Goal: Information Seeking & Learning: Compare options

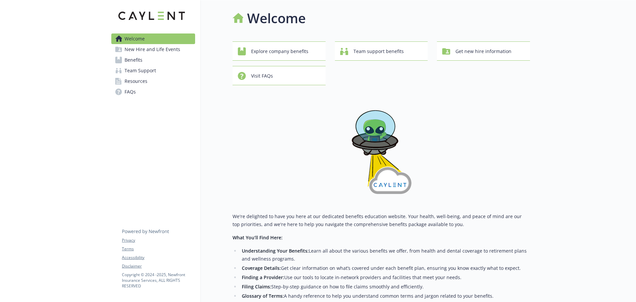
click at [158, 61] on link "Benefits" at bounding box center [153, 60] width 84 height 11
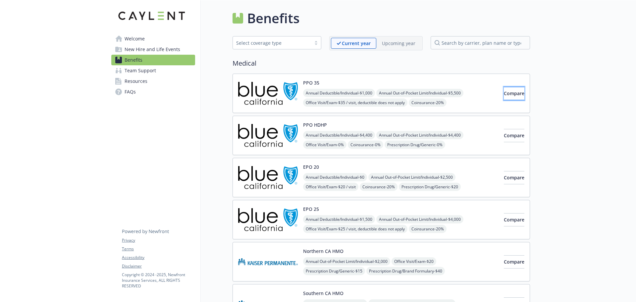
click at [508, 96] on span "Compare" at bounding box center [514, 93] width 21 height 6
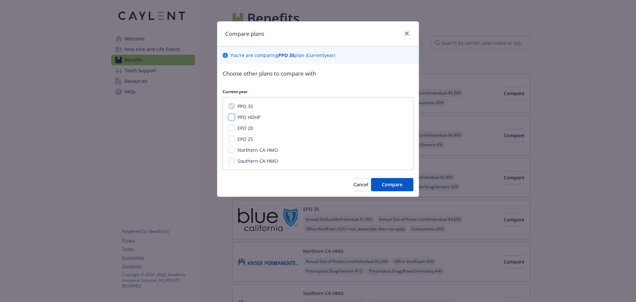
click at [232, 116] on input "PPO HDHP" at bounding box center [231, 117] width 7 height 7
checkbox input "true"
click at [231, 129] on input "EPO 20" at bounding box center [231, 128] width 7 height 7
checkbox input "true"
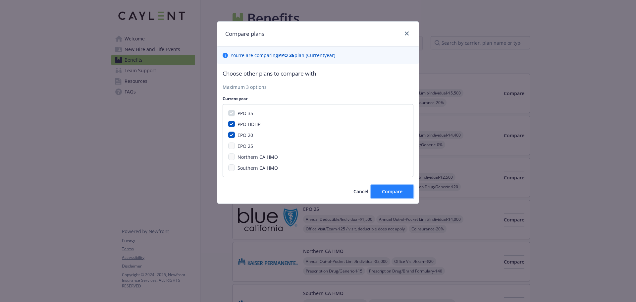
click at [381, 195] on button "Compare" at bounding box center [392, 191] width 42 height 13
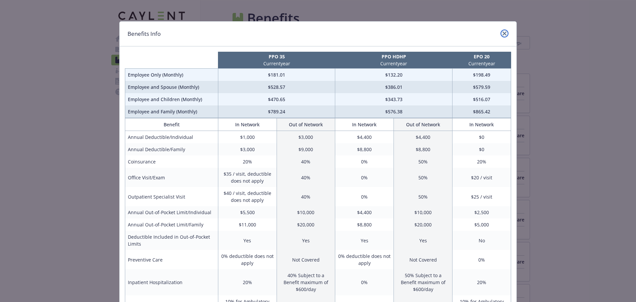
click at [503, 32] on icon "close" at bounding box center [505, 33] width 4 height 4
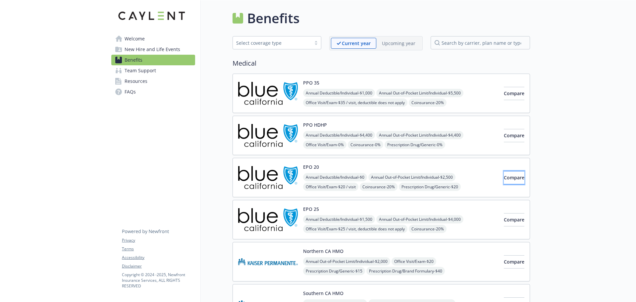
click at [504, 180] on span "Compare" at bounding box center [514, 177] width 21 height 6
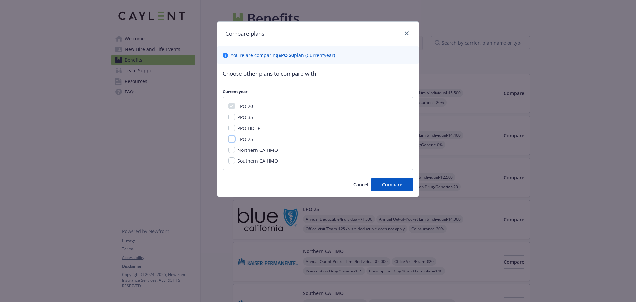
click at [232, 140] on input "EPO 25" at bounding box center [231, 139] width 7 height 7
checkbox input "true"
click at [395, 186] on span "Compare" at bounding box center [392, 184] width 21 height 6
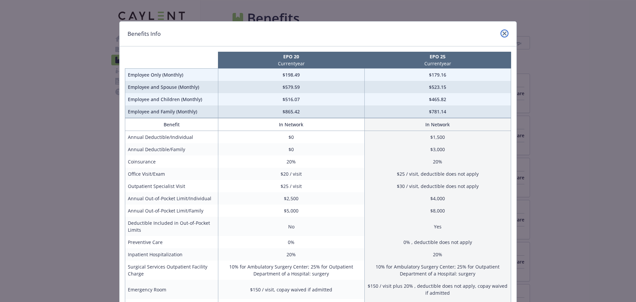
click at [503, 33] on icon "close" at bounding box center [505, 33] width 4 height 4
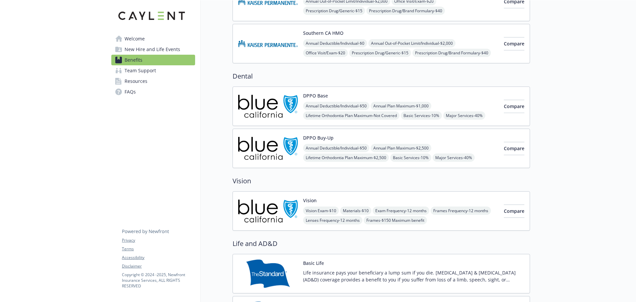
scroll to position [265, 0]
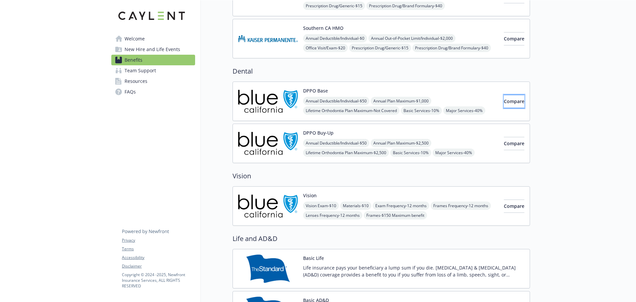
click at [504, 104] on button "Compare" at bounding box center [514, 101] width 21 height 13
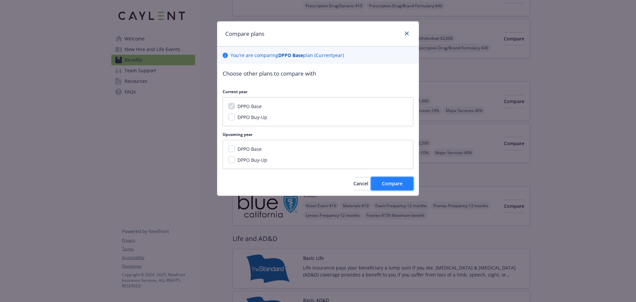
click at [383, 184] on span "Compare" at bounding box center [392, 183] width 21 height 6
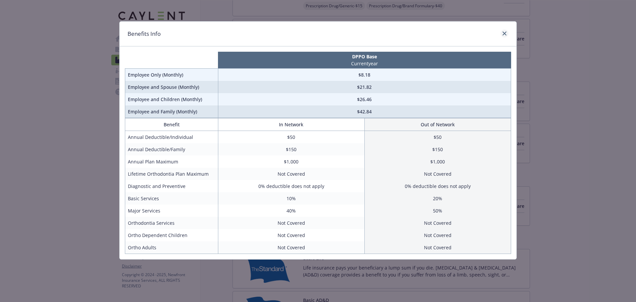
click at [508, 37] on div "compare plan details" at bounding box center [503, 33] width 11 height 9
click at [505, 33] on icon "close" at bounding box center [505, 33] width 4 height 4
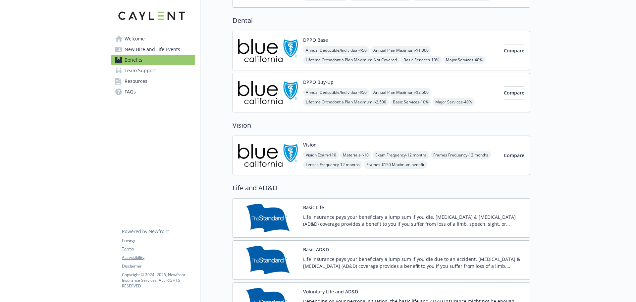
scroll to position [365, 0]
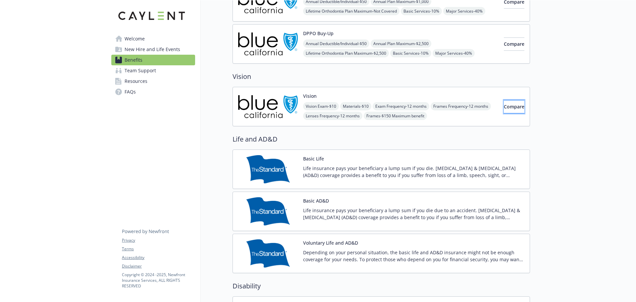
click at [504, 108] on button "Compare" at bounding box center [514, 106] width 21 height 13
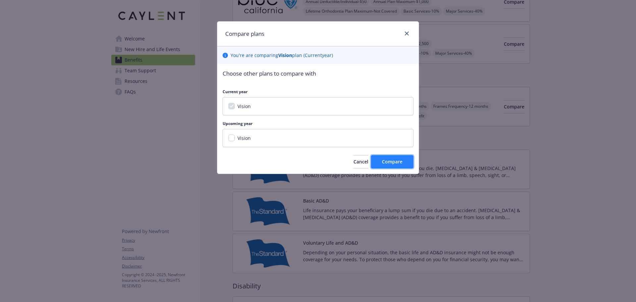
click at [388, 164] on span "Compare" at bounding box center [392, 161] width 21 height 6
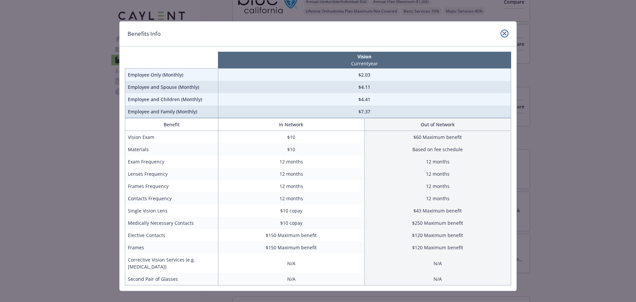
click at [503, 34] on icon "close" at bounding box center [505, 33] width 4 height 4
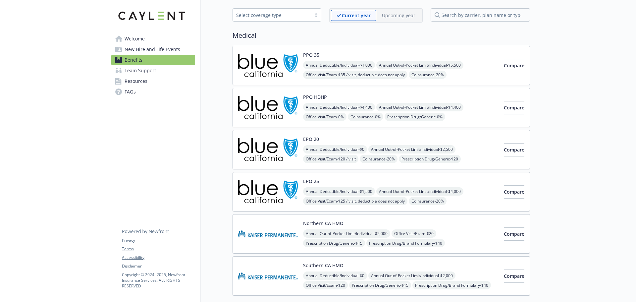
scroll to position [0, 0]
